Goal: Transaction & Acquisition: Download file/media

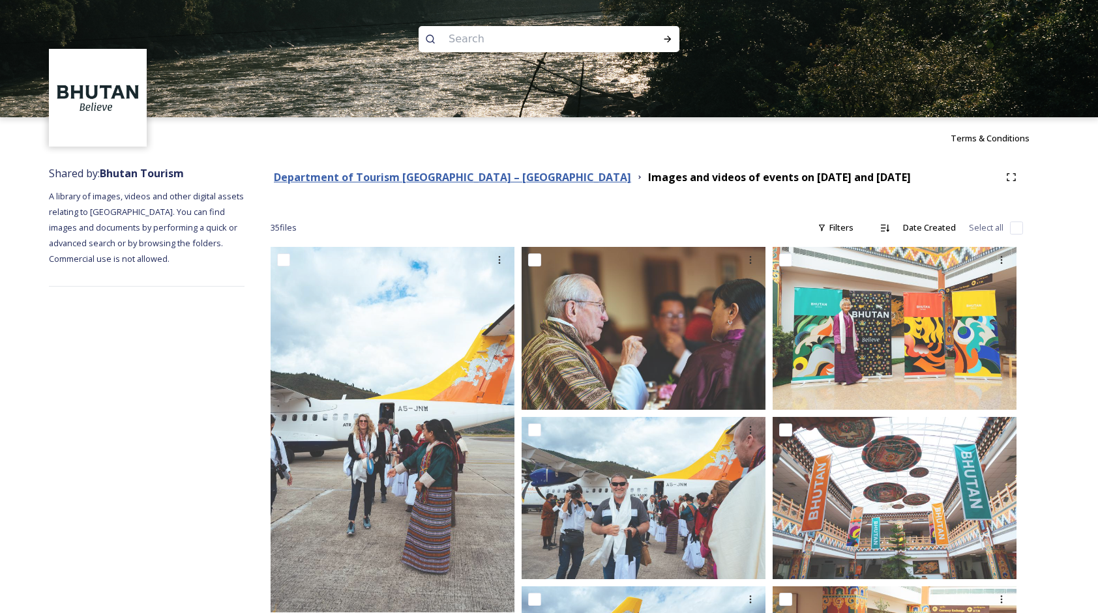
click at [500, 176] on strong "Department of Tourism [GEOGRAPHIC_DATA] – [GEOGRAPHIC_DATA]" at bounding box center [452, 177] width 357 height 14
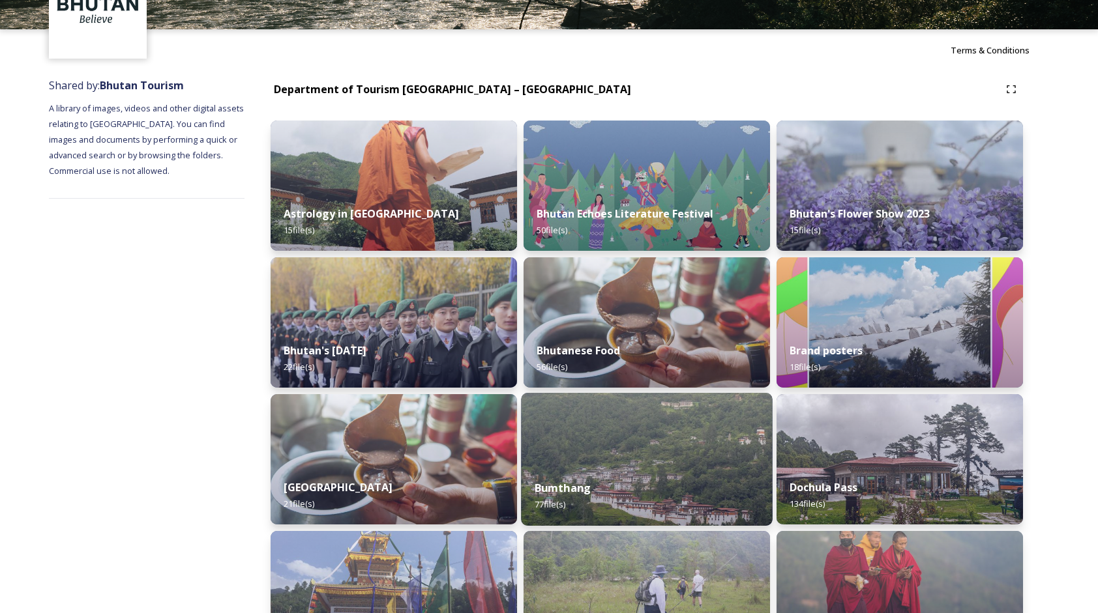
scroll to position [130, 0]
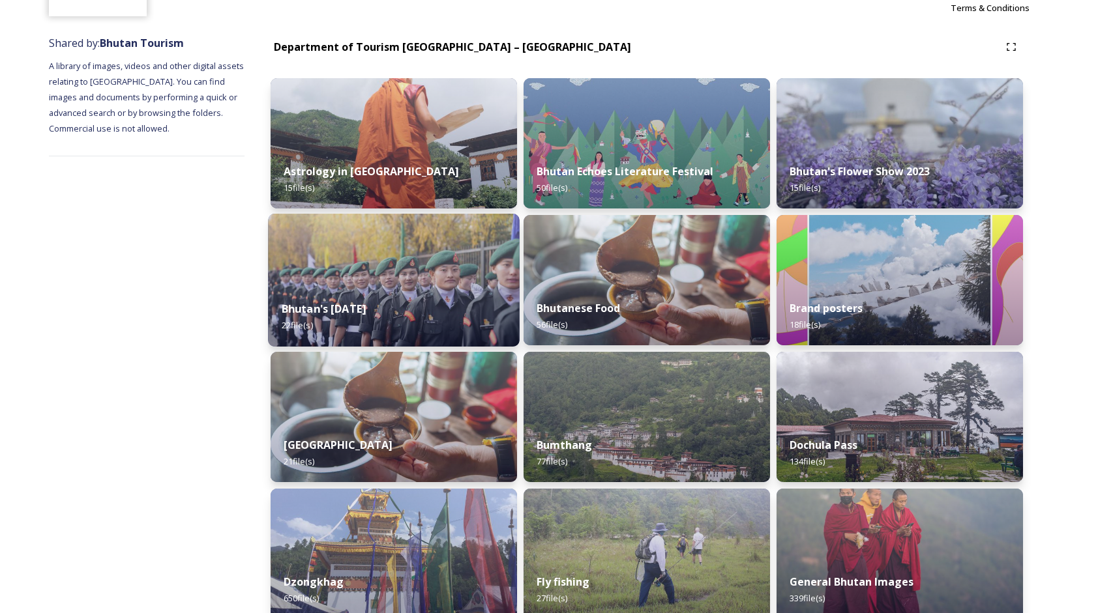
click at [475, 287] on img at bounding box center [394, 280] width 252 height 133
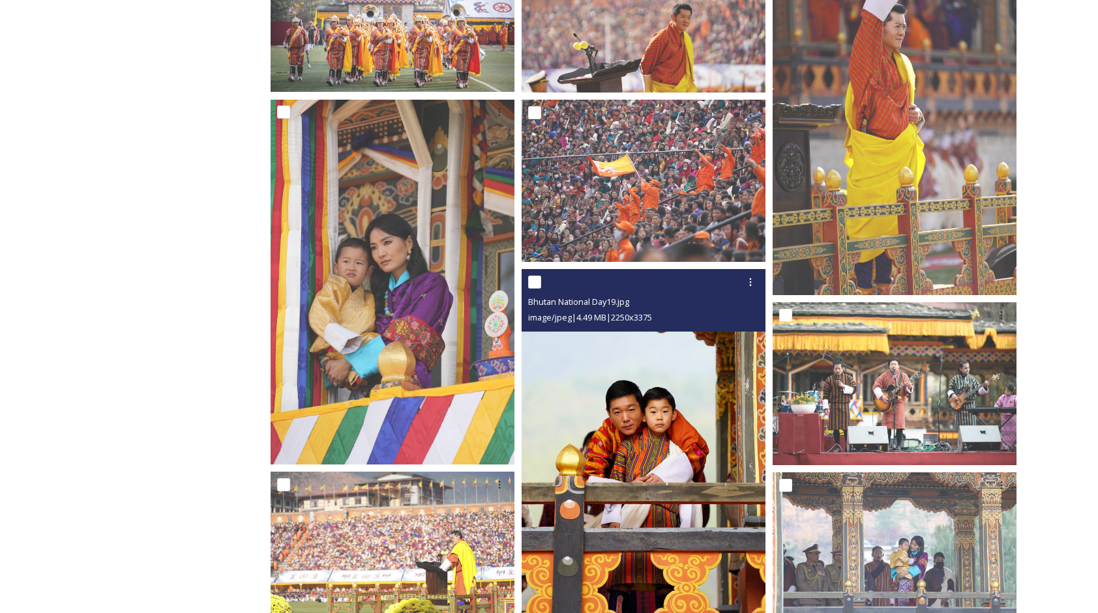
scroll to position [123, 0]
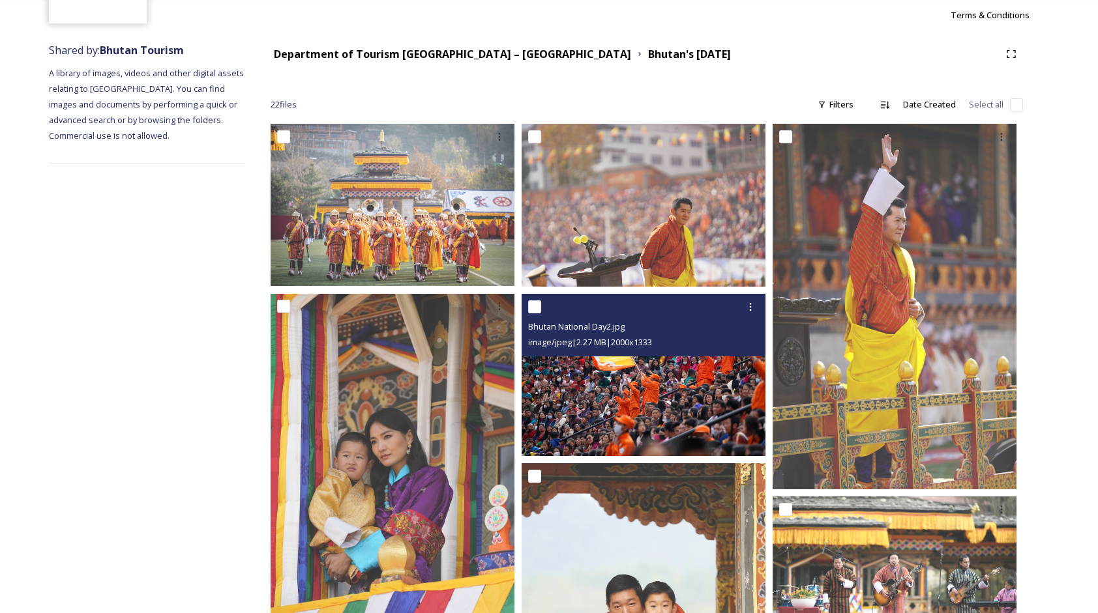
click at [635, 360] on img at bounding box center [643, 374] width 244 height 163
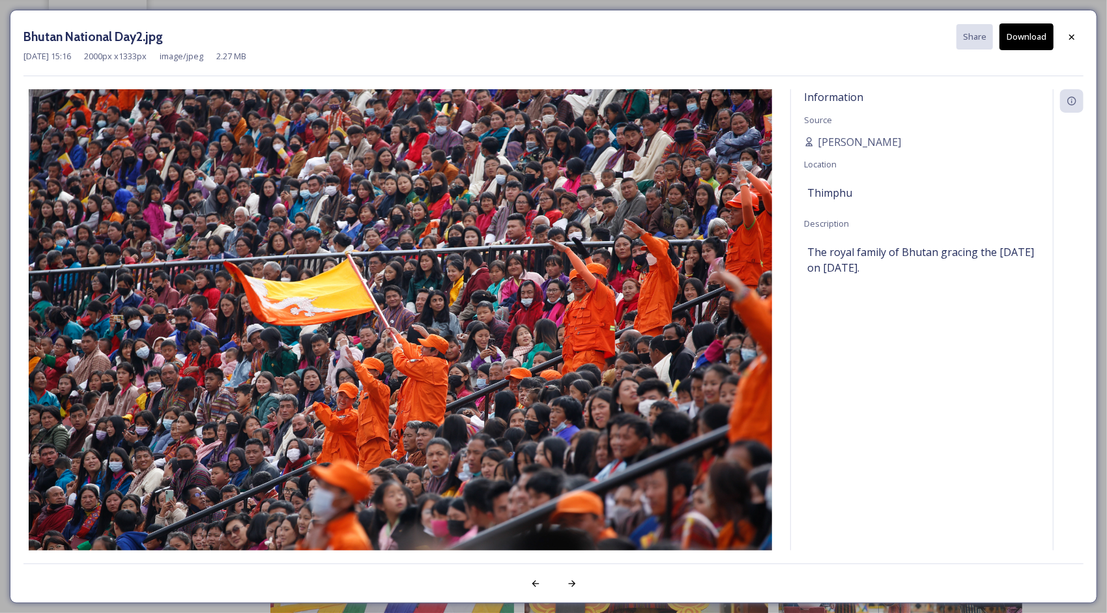
click at [729, 3] on div "Bhutan National Day2.jpg Share Download [DATE] 15:16 2000 px x 1333 px image/jp…" at bounding box center [553, 306] width 1107 height 613
click at [752, 5] on div "Bhutan National Day2.jpg Share Download [DATE] 15:16 2000 px x 1333 px image/jp…" at bounding box center [553, 306] width 1107 height 613
click at [1078, 42] on div at bounding box center [1071, 36] width 23 height 23
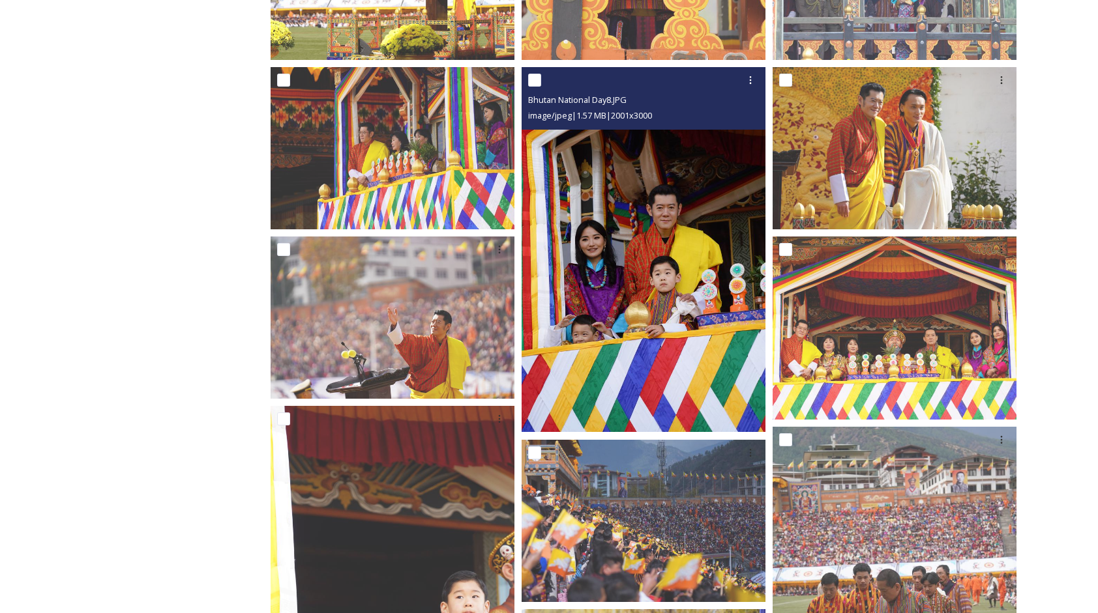
scroll to position [1036, 0]
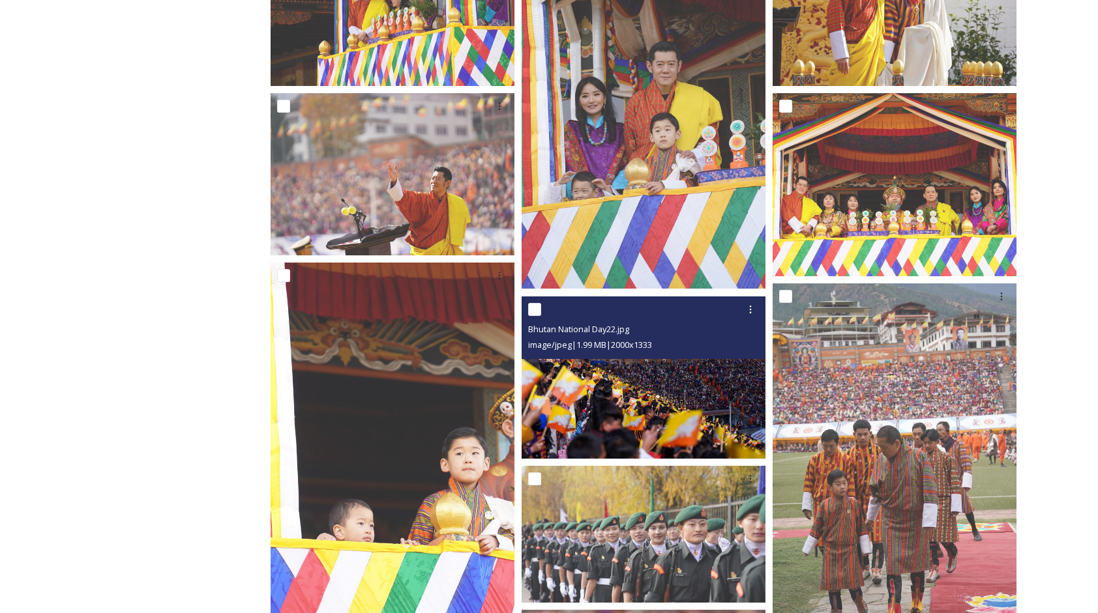
click at [688, 403] on img at bounding box center [643, 377] width 244 height 163
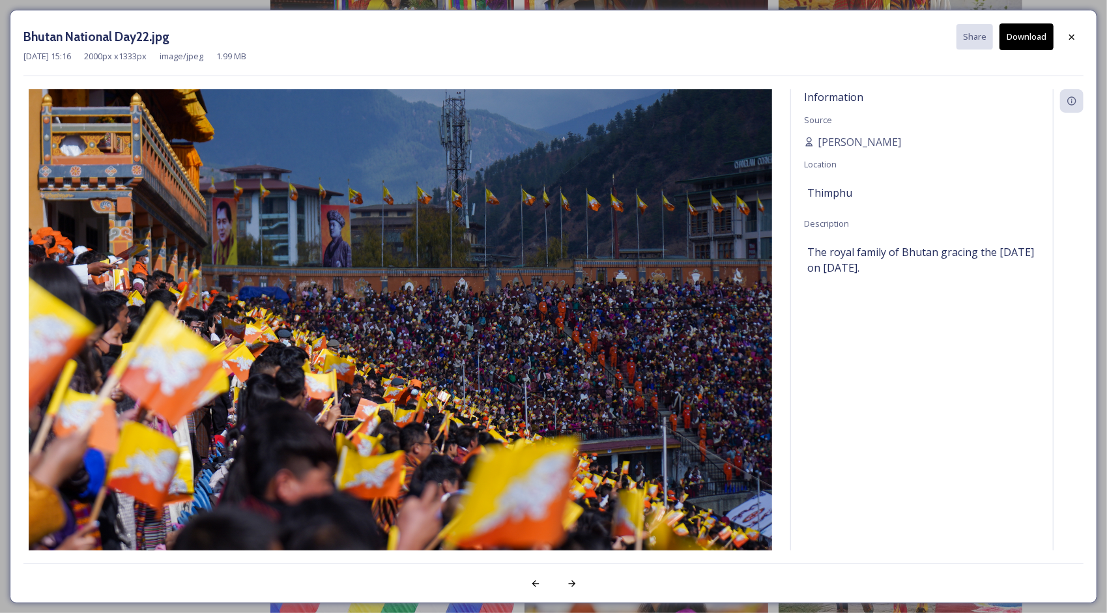
click at [1032, 28] on button "Download" at bounding box center [1027, 36] width 54 height 27
click at [1074, 47] on div at bounding box center [1071, 36] width 23 height 23
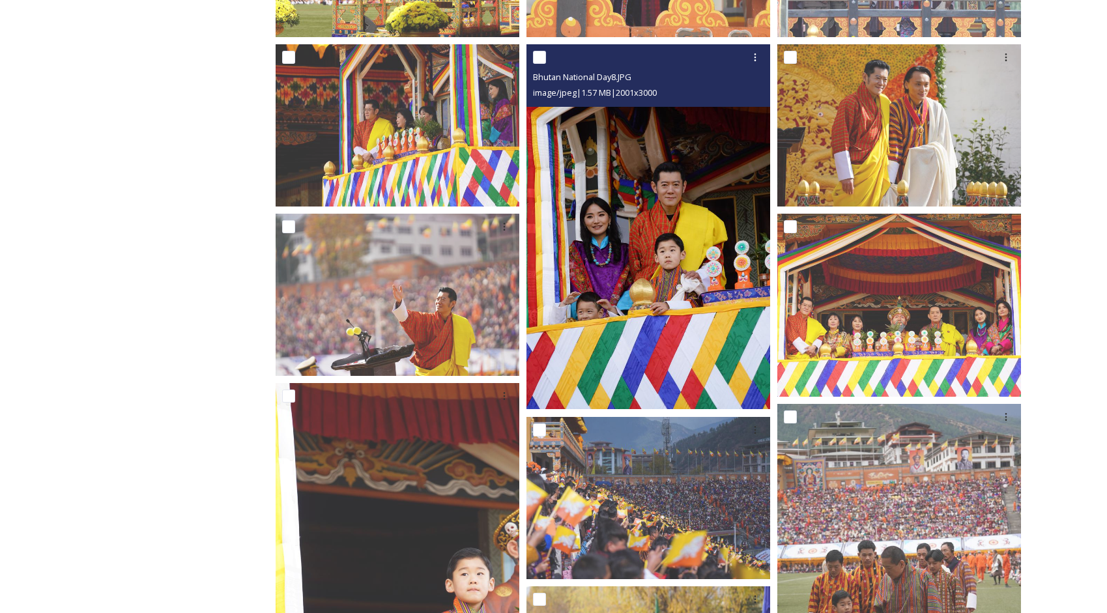
scroll to position [913, 0]
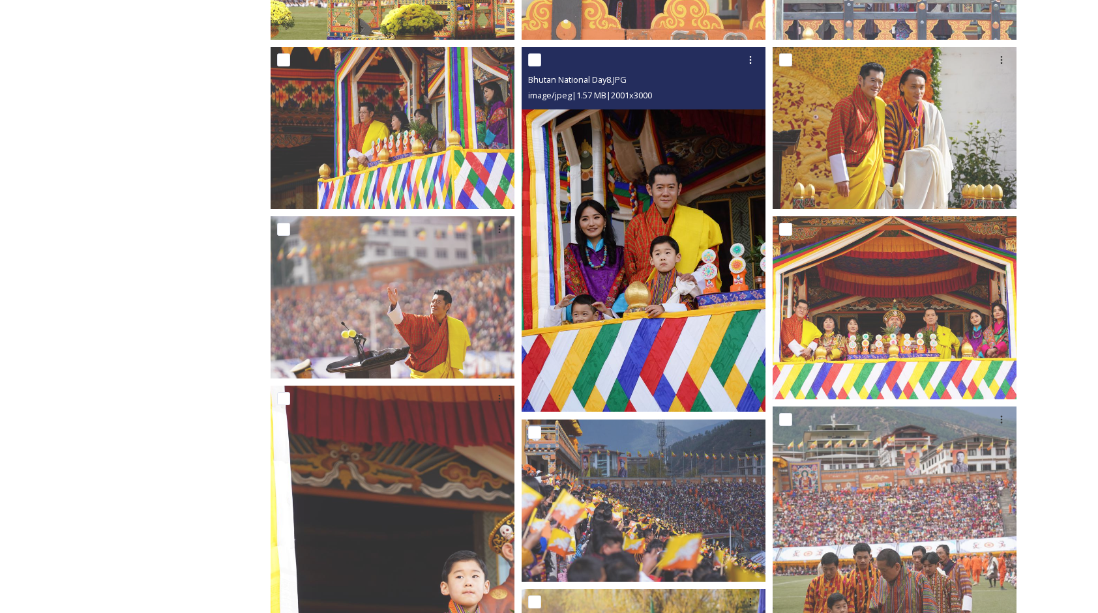
click at [684, 179] on img at bounding box center [643, 229] width 244 height 365
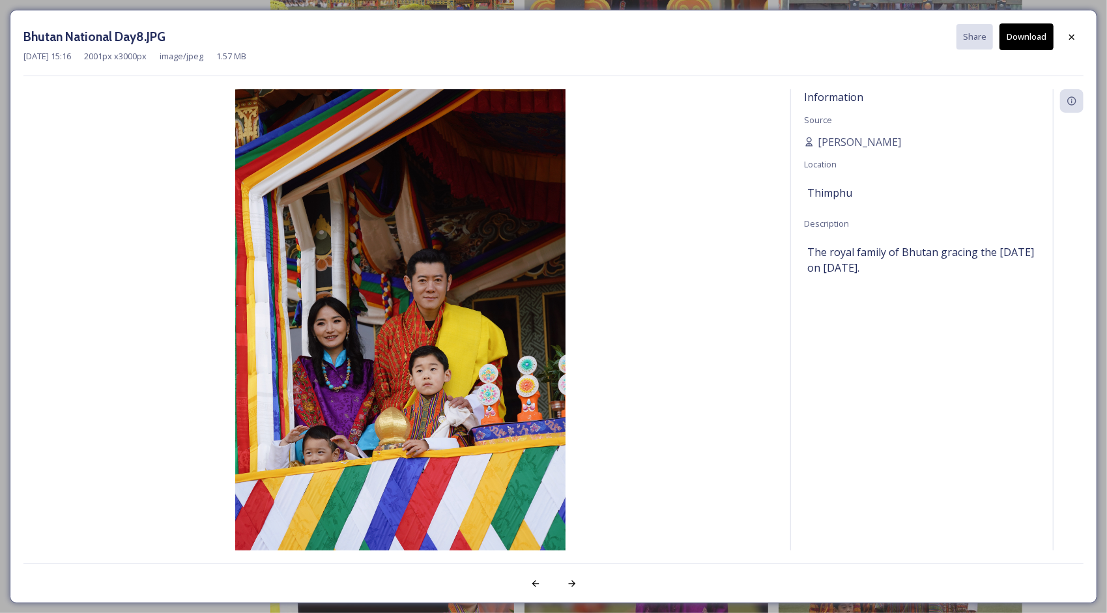
click at [1005, 40] on button "Download" at bounding box center [1027, 36] width 54 height 27
